Goal: Information Seeking & Learning: Learn about a topic

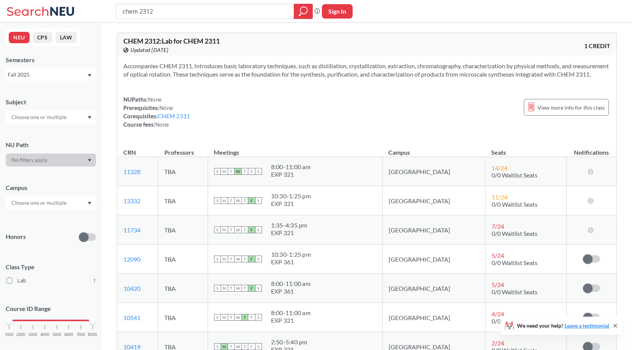
scroll to position [76, 0]
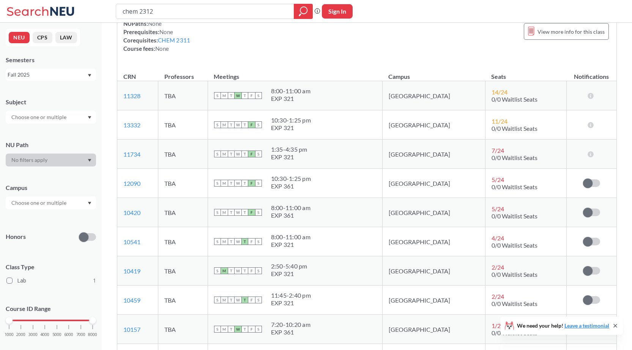
click at [264, 45] on div "NUPaths: None Prerequisites: None Corequisites: CHEM 2311 Course fees: None Vie…" at bounding box center [366, 35] width 487 height 33
click at [338, 38] on div "NUPaths: None Prerequisites: None Corequisites: CHEM 2311 Course fees: None Vie…" at bounding box center [366, 35] width 487 height 33
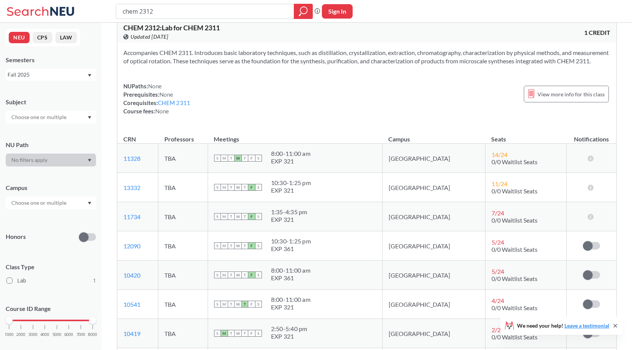
scroll to position [0, 0]
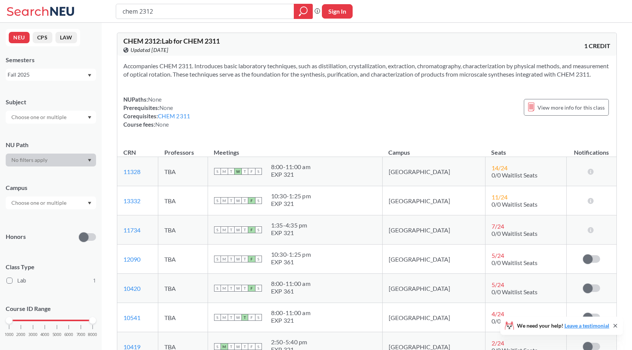
click at [353, 88] on div "Accompanies CHEM 2311. Introduces basic laboratory techniques, such as distilla…" at bounding box center [366, 98] width 499 height 85
click at [395, 88] on div "Accompanies CHEM 2311. Introduces basic laboratory techniques, such as distilla…" at bounding box center [366, 98] width 499 height 85
click at [173, 16] on input "chem 2312" at bounding box center [205, 11] width 167 height 13
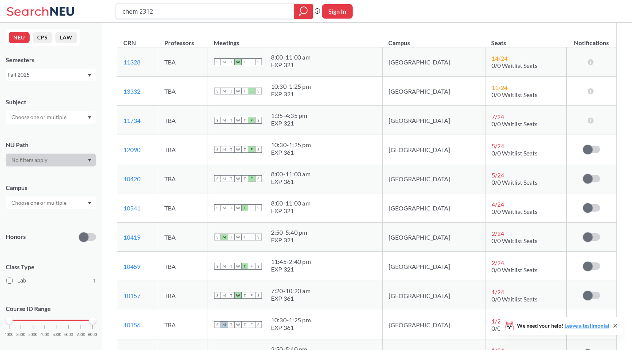
scroll to position [114, 0]
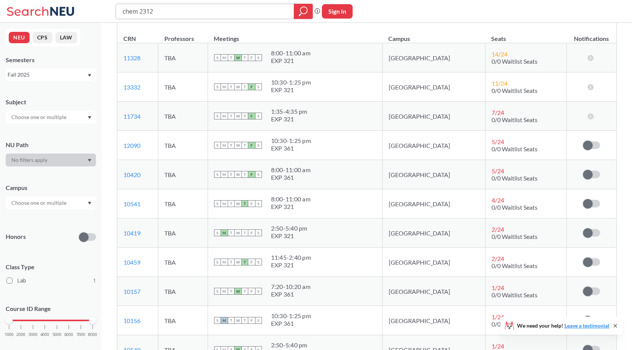
click at [176, 10] on input "chem 2312" at bounding box center [205, 11] width 167 height 13
type input "chem 2314"
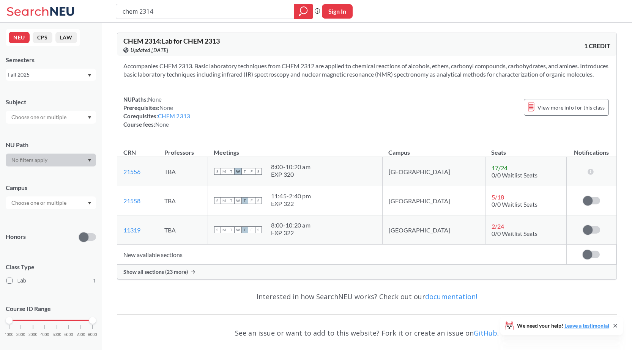
click at [176, 275] on span "Show all sections (23 more)" at bounding box center [155, 272] width 65 height 7
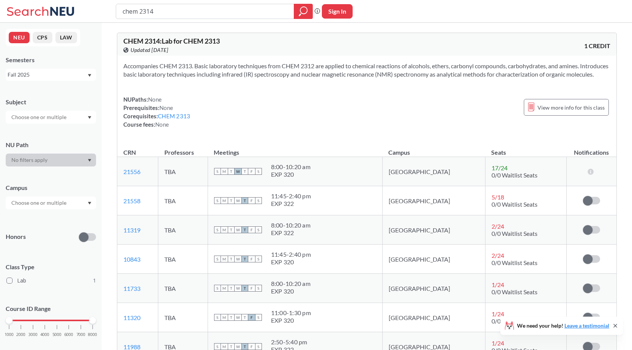
click at [293, 107] on div "NUPaths: None Prerequisites: None Corequisites: CHEM 2313 Course fees: None Vie…" at bounding box center [366, 111] width 487 height 33
click at [344, 107] on div "NUPaths: None Prerequisites: None Corequisites: CHEM 2313 Course fees: None Vie…" at bounding box center [366, 111] width 487 height 33
drag, startPoint x: 293, startPoint y: 141, endPoint x: 308, endPoint y: 124, distance: 22.8
click at [294, 139] on div "Accompanies CHEM 2313. Basic laboratory techniques from CHEM 2312 are applied t…" at bounding box center [366, 98] width 499 height 85
click at [308, 120] on div "NUPaths: None Prerequisites: None Corequisites: CHEM 2313 Course fees: None Vie…" at bounding box center [366, 111] width 487 height 33
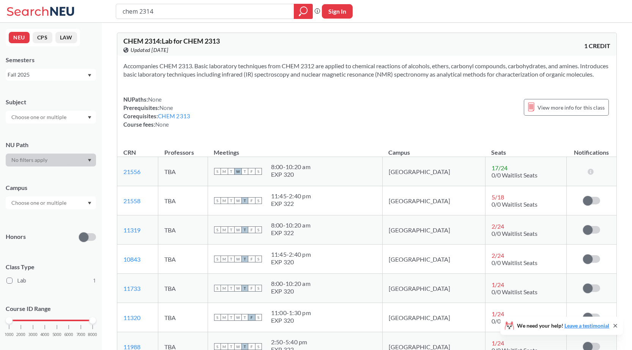
click at [335, 115] on div "NUPaths: None Prerequisites: None Corequisites: CHEM 2313 Course fees: None Vie…" at bounding box center [366, 111] width 487 height 33
click at [336, 112] on div "NUPaths: None Prerequisites: None Corequisites: CHEM 2313 Course fees: None Vie…" at bounding box center [366, 111] width 487 height 33
click at [332, 115] on div "NUPaths: None Prerequisites: None Corequisites: CHEM 2313 Course fees: None Vie…" at bounding box center [366, 111] width 487 height 33
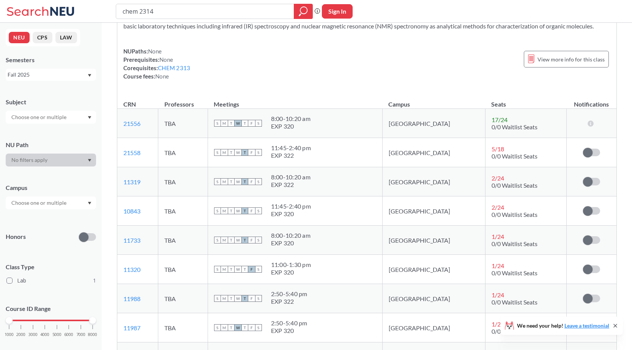
scroll to position [76, 0]
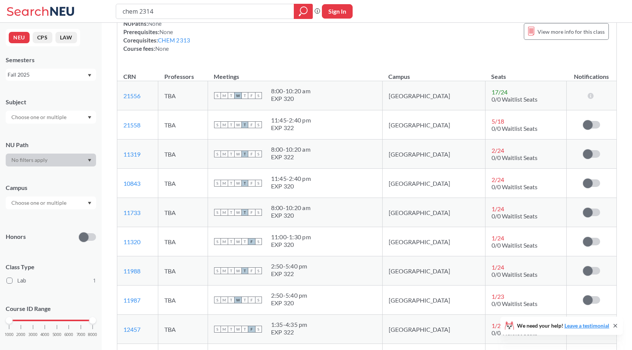
click at [355, 53] on div "NUPaths: None Prerequisites: None Corequisites: CHEM 2313 Course fees: None Vie…" at bounding box center [366, 35] width 487 height 33
click at [355, 51] on div "NUPaths: None Prerequisites: None Corequisites: CHEM 2313 Course fees: None Vie…" at bounding box center [366, 35] width 487 height 33
